Goal: Transaction & Acquisition: Book appointment/travel/reservation

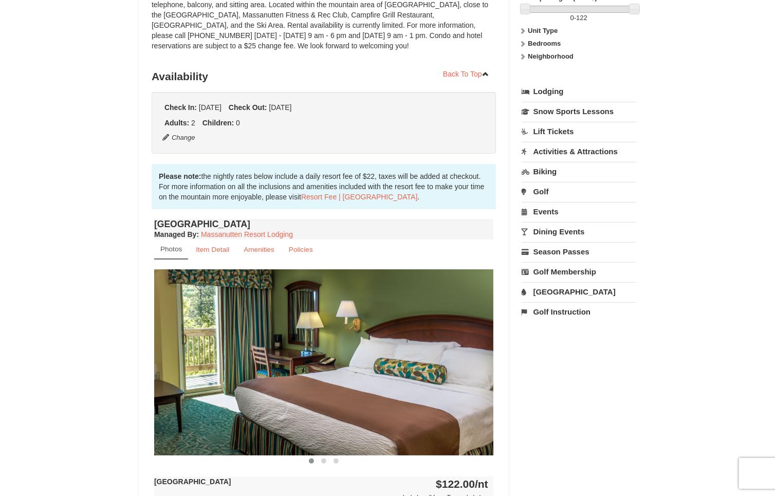
scroll to position [357, 0]
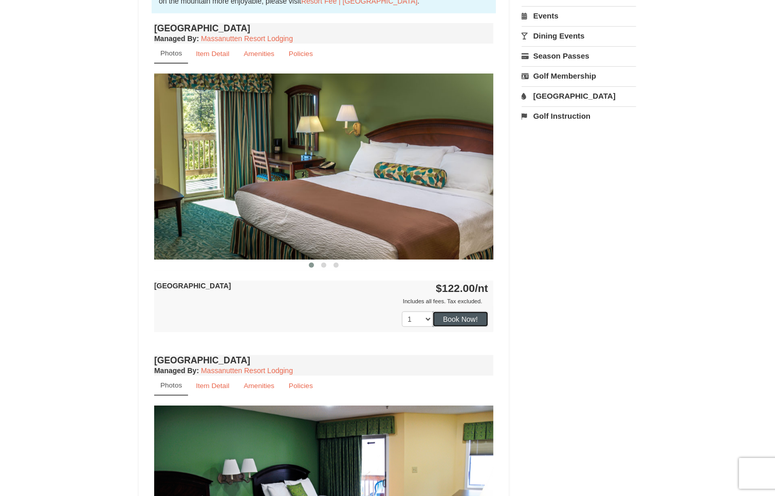
click at [466, 325] on button "Book Now!" at bounding box center [459, 318] width 55 height 15
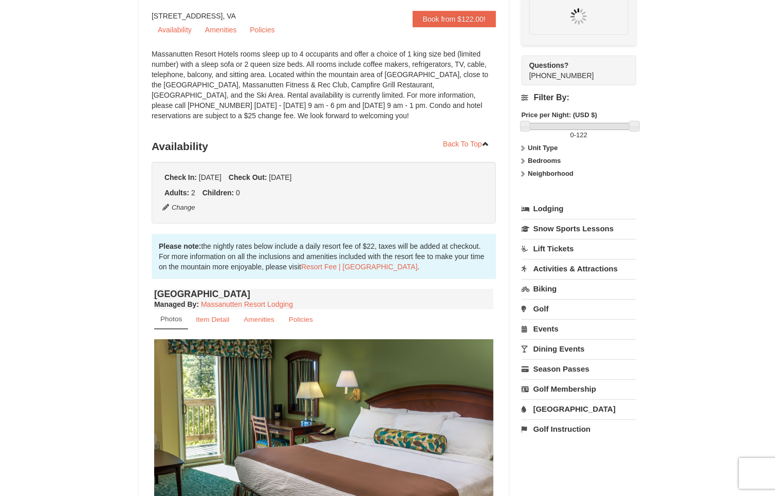
scroll to position [90, 0]
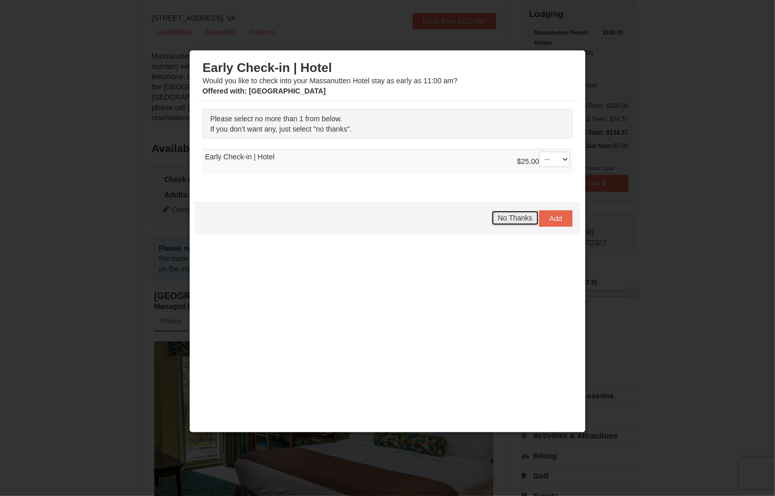
click at [512, 215] on span "No Thanks" at bounding box center [515, 218] width 34 height 8
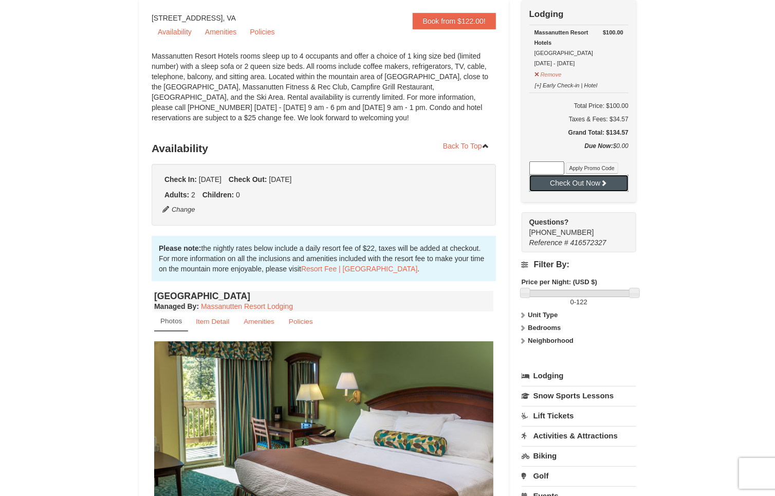
click at [601, 187] on button "Check Out Now" at bounding box center [578, 183] width 99 height 16
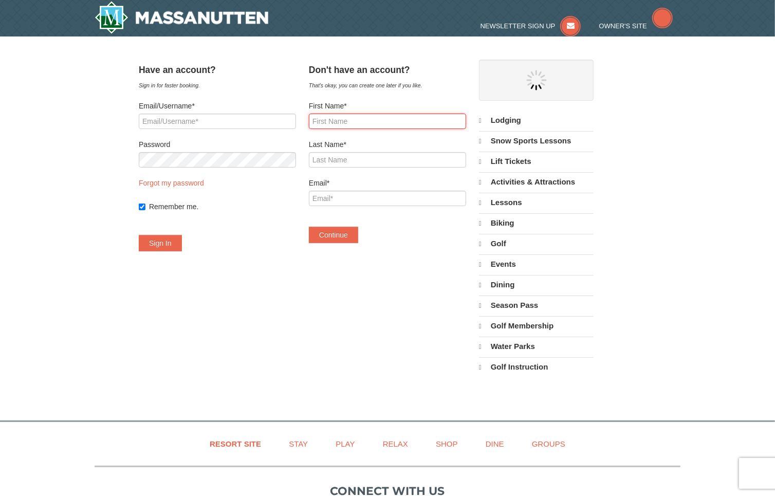
click at [367, 125] on input "First Name*" at bounding box center [387, 121] width 157 height 15
select select "10"
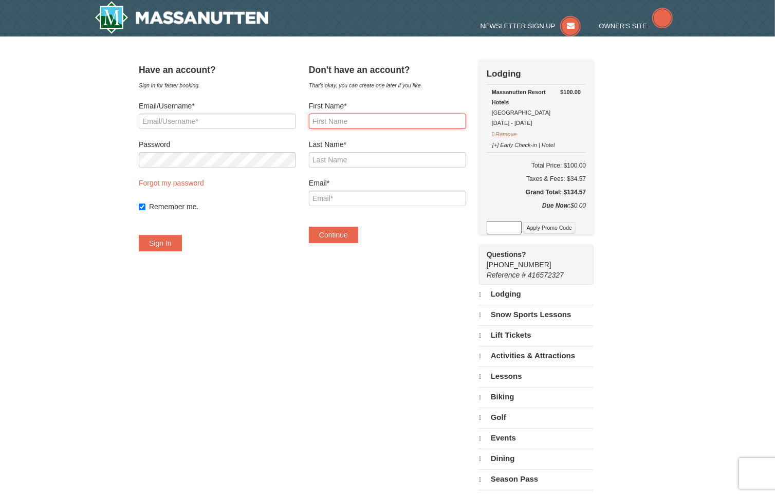
select select "10"
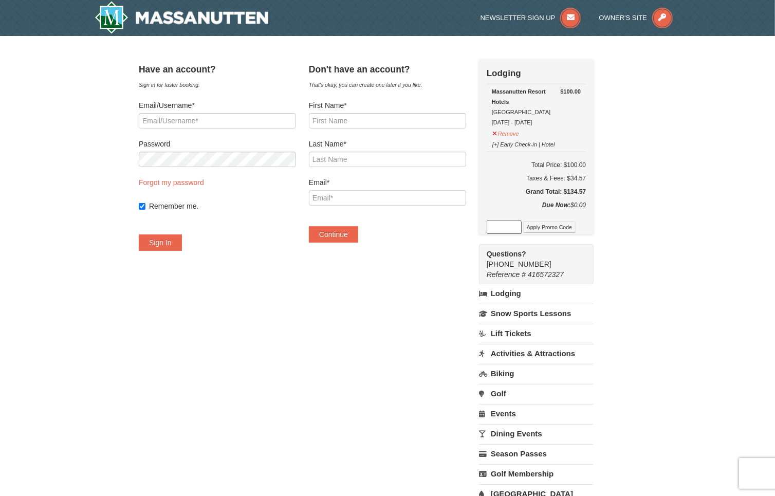
click at [535, 174] on div "Taxes & Fees: $34.57" at bounding box center [535, 178] width 99 height 10
click at [586, 164] on h6 "Total Price: $100.00" at bounding box center [535, 165] width 99 height 10
click at [586, 193] on h5 "Grand Total: $134.57" at bounding box center [535, 191] width 99 height 10
click at [586, 188] on h5 "Grand Total: $134.57" at bounding box center [535, 191] width 99 height 10
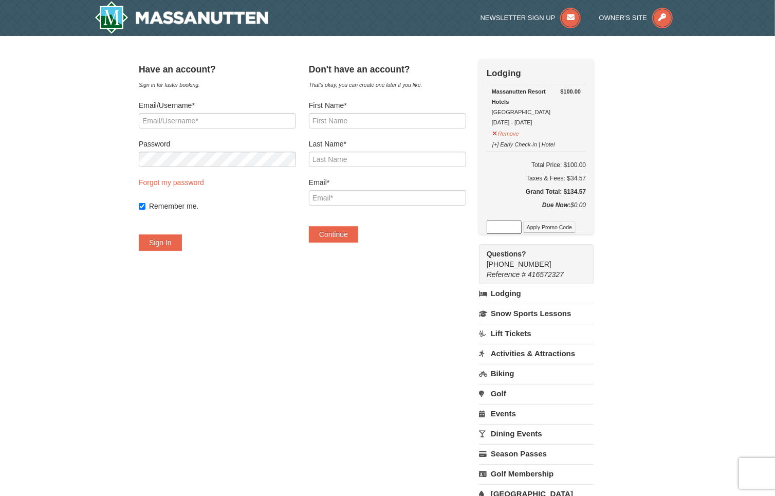
click at [586, 188] on h5 "Grand Total: $134.57" at bounding box center [535, 191] width 99 height 10
copy h5 "134.57"
click at [586, 164] on h6 "Total Price: $100.00" at bounding box center [535, 165] width 99 height 10
copy h6 "100.00"
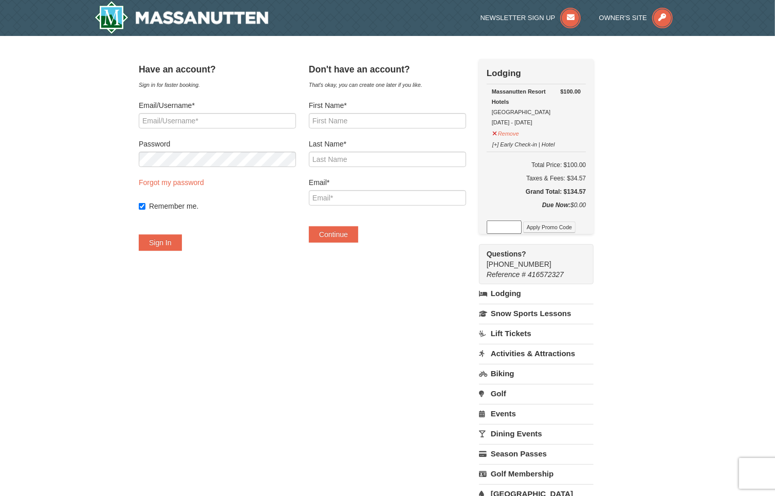
click at [408, 366] on div "Have an account? Sign in for faster booking. Email/Username* Password Forgot my…" at bounding box center [387, 296] width 497 height 474
click at [381, 153] on input "Last Name*" at bounding box center [387, 159] width 157 height 15
click at [547, 177] on div "Taxes & Fees: $34.57" at bounding box center [535, 178] width 99 height 10
